Goal: Task Accomplishment & Management: Use online tool/utility

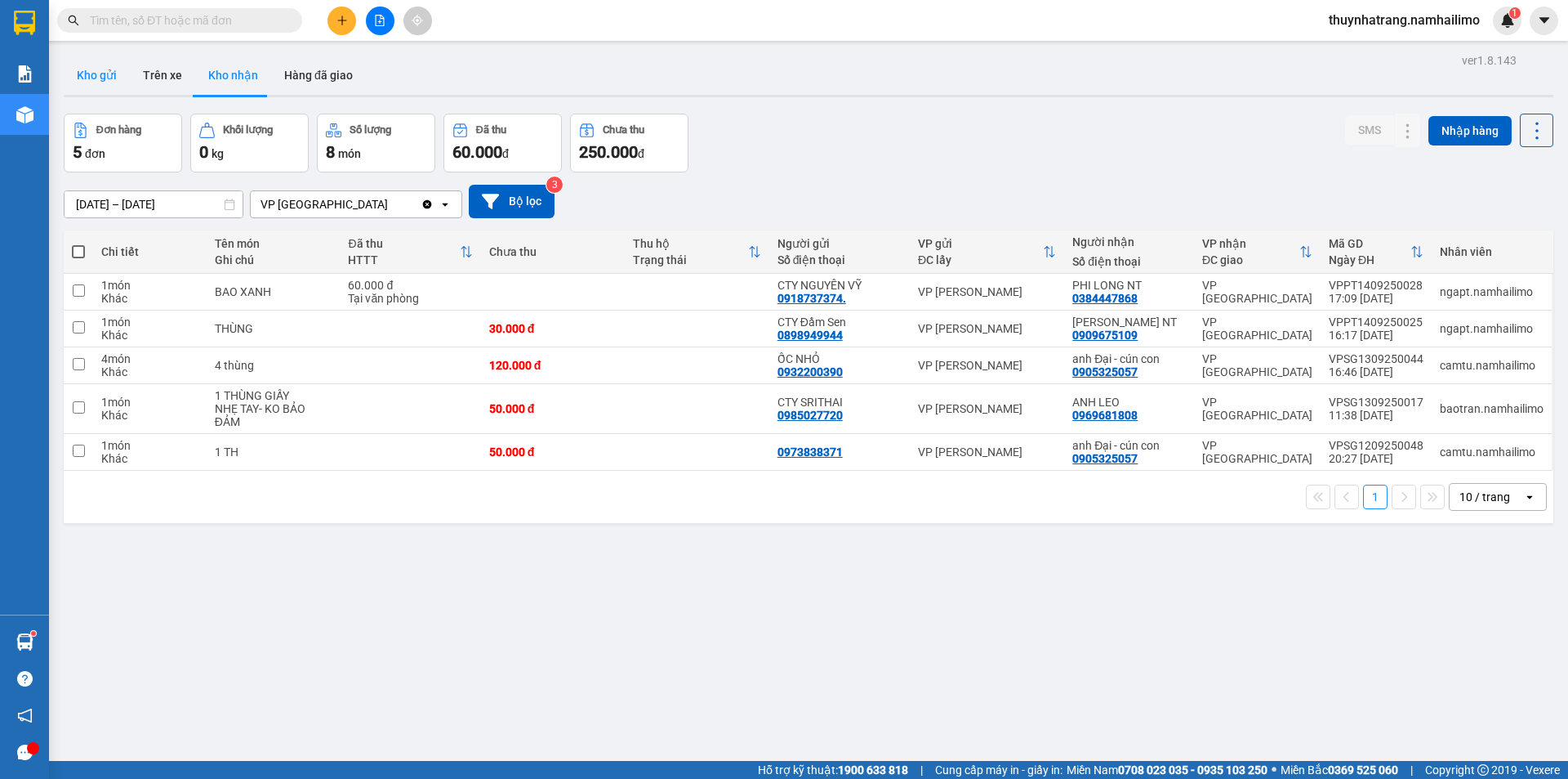
click at [88, 78] on button "Kho gửi" at bounding box center [96, 75] width 66 height 39
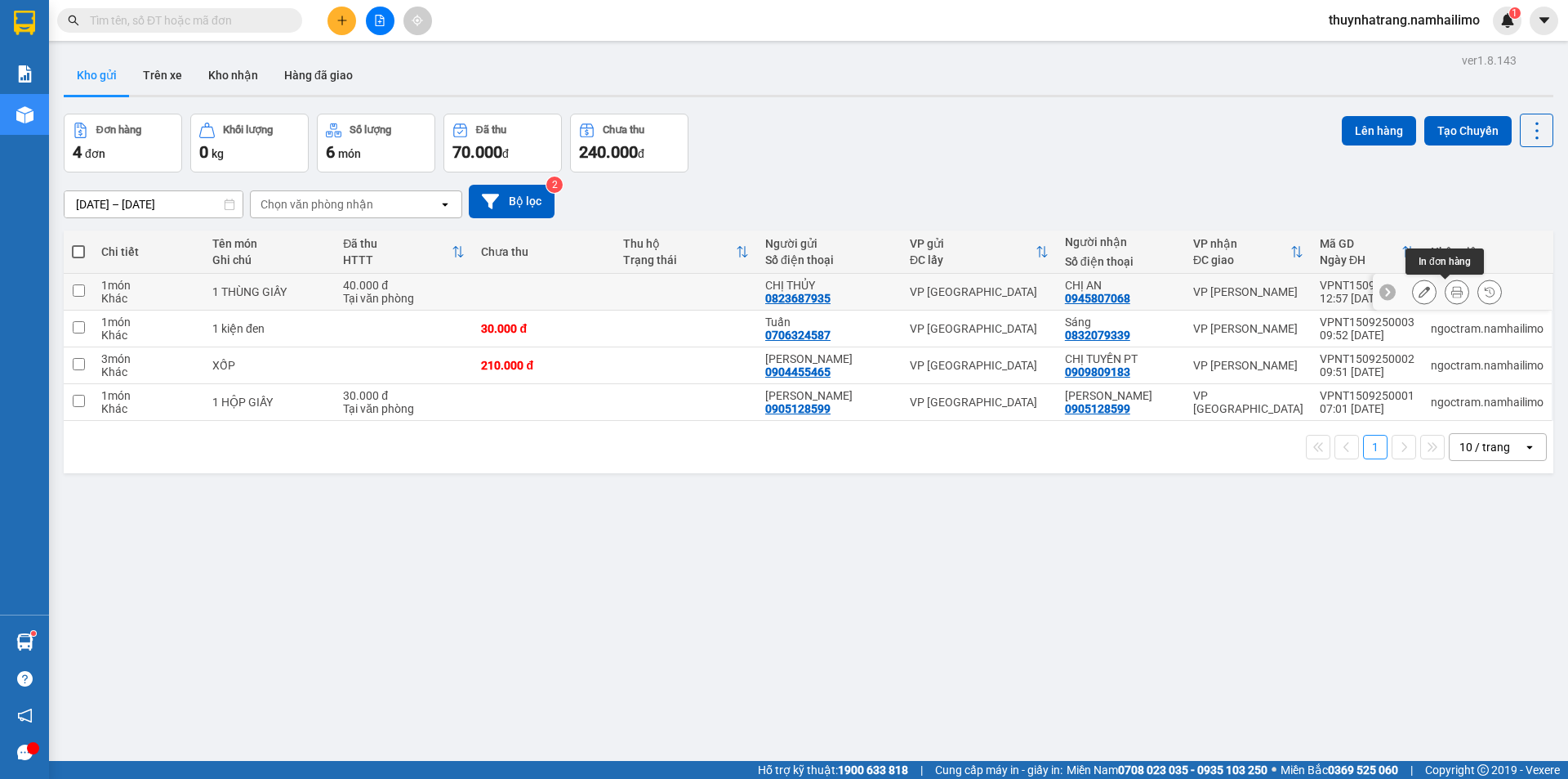
click at [1446, 298] on button at bounding box center [1457, 291] width 23 height 29
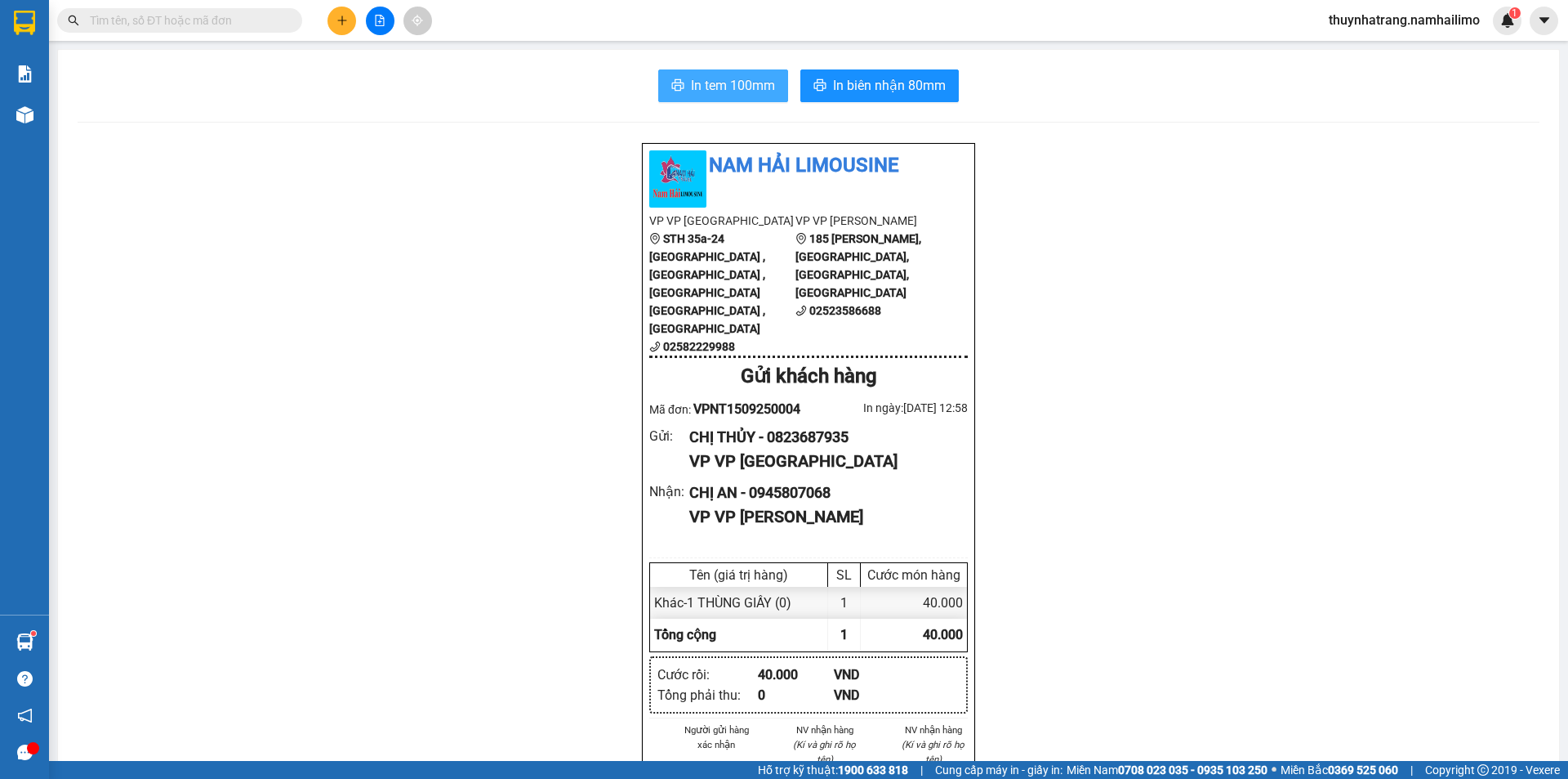
click at [694, 77] on span "In tem 100mm" at bounding box center [733, 86] width 84 height 21
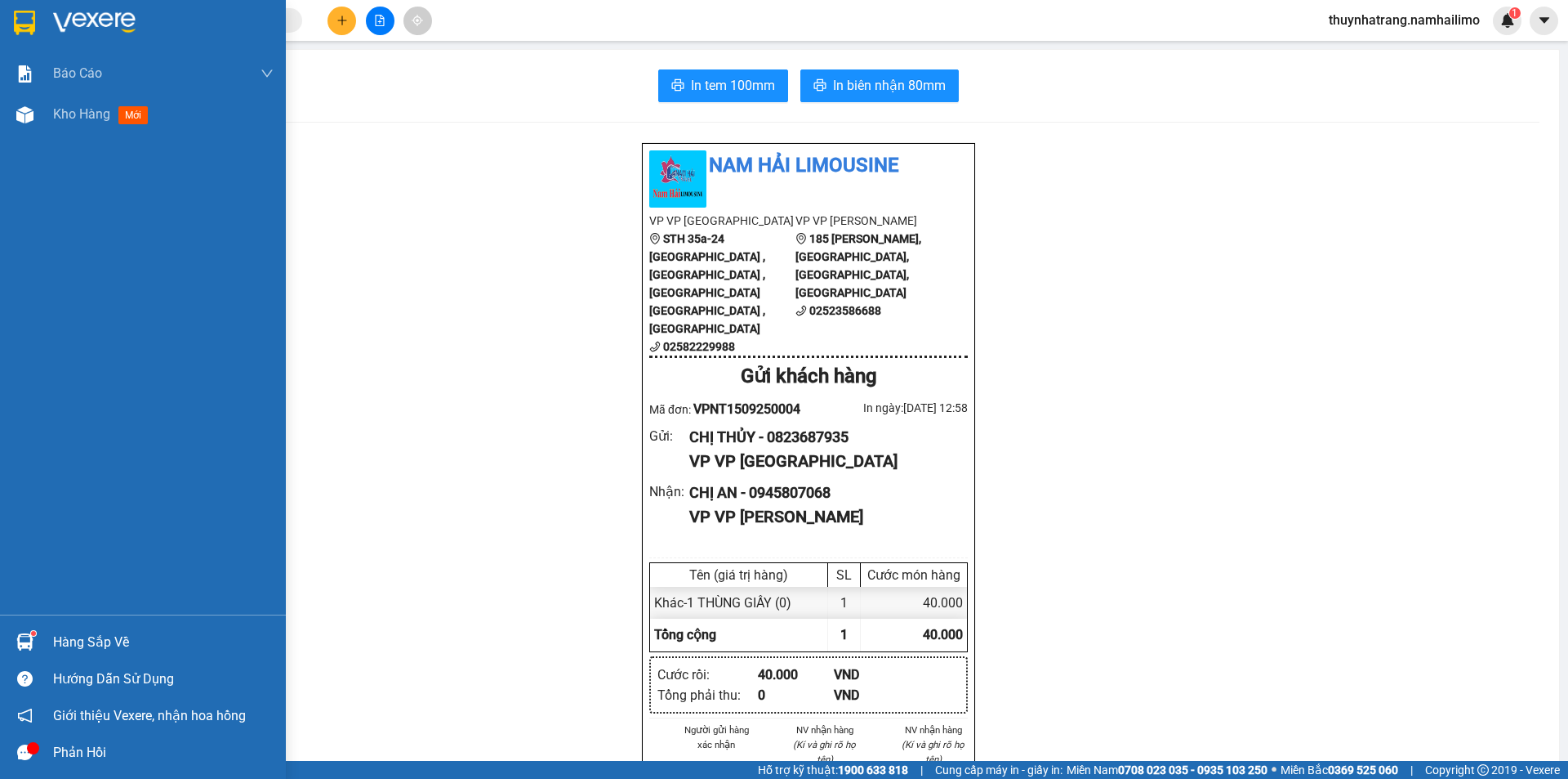
click at [27, 21] on img at bounding box center [24, 23] width 21 height 24
